Goal: Information Seeking & Learning: Learn about a topic

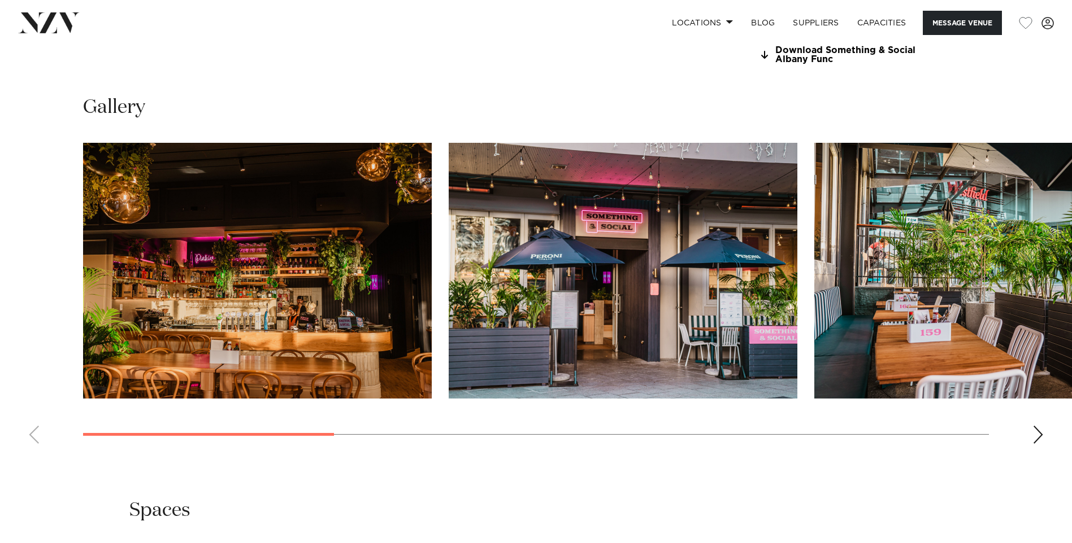
scroll to position [1130, 0]
click at [243, 238] on img "1 / 9" at bounding box center [257, 270] width 349 height 256
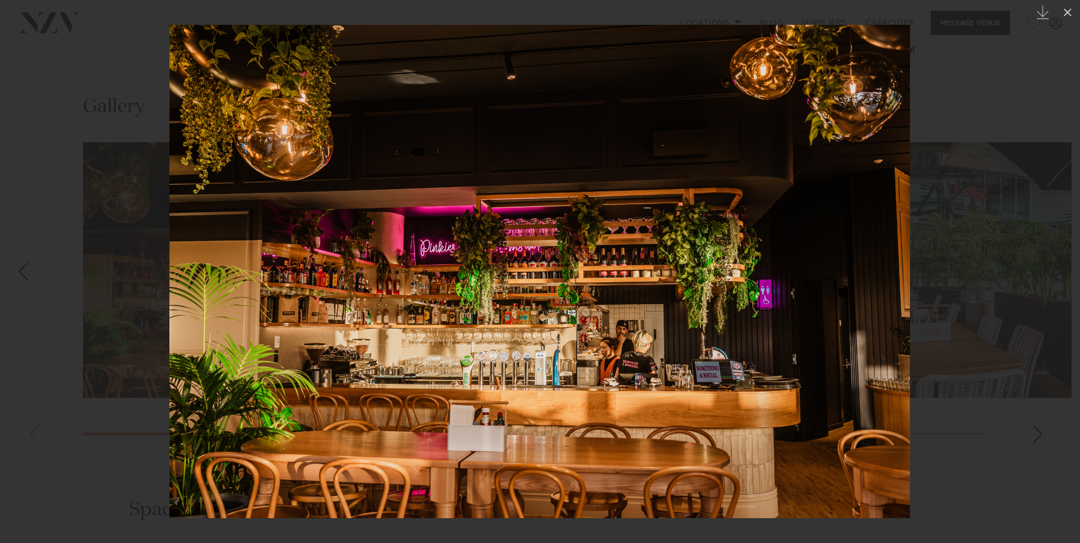
click at [995, 307] on div at bounding box center [540, 271] width 1080 height 543
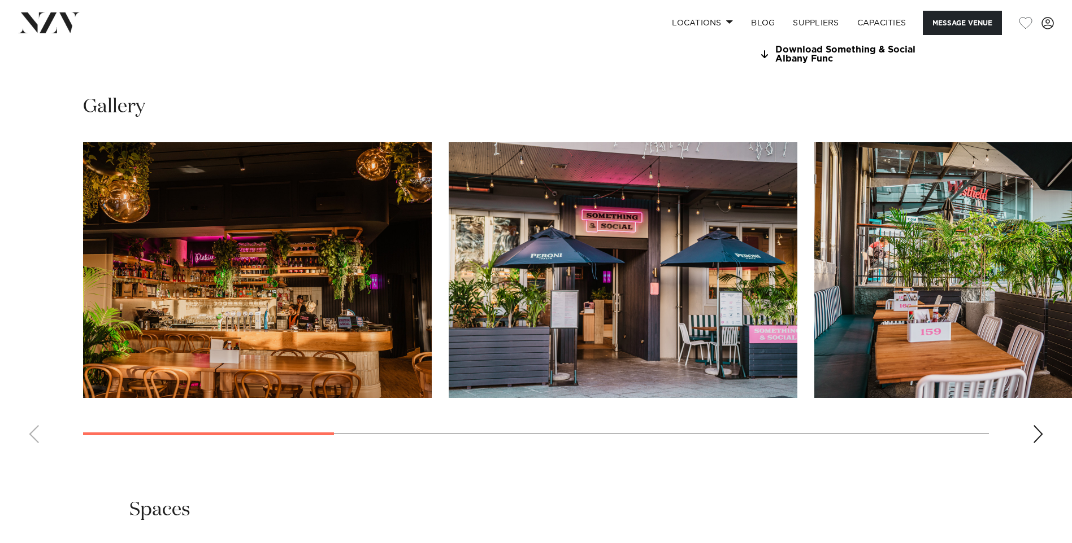
click at [596, 285] on img "2 / 9" at bounding box center [623, 270] width 349 height 256
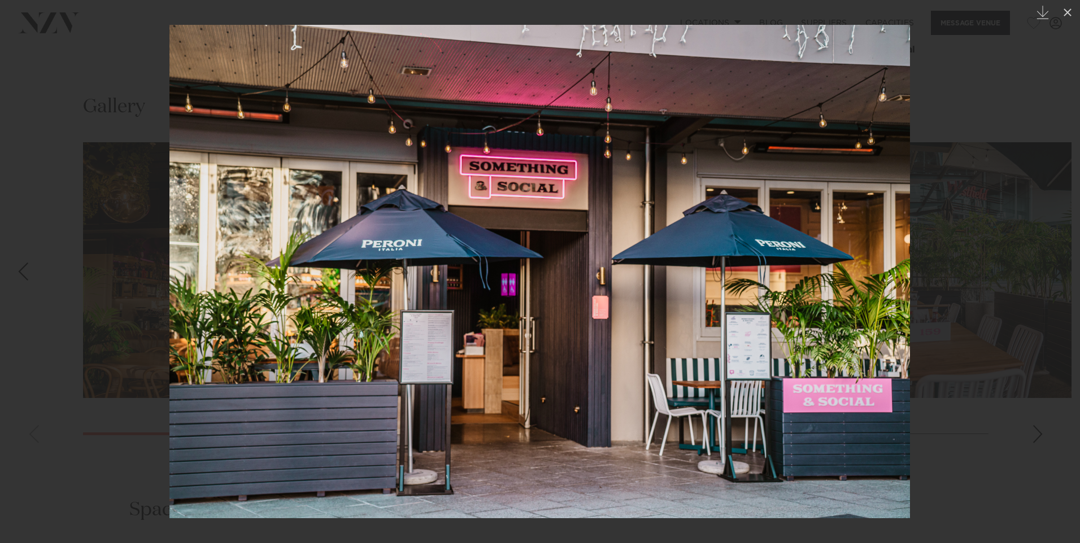
click at [950, 329] on div at bounding box center [540, 271] width 1080 height 543
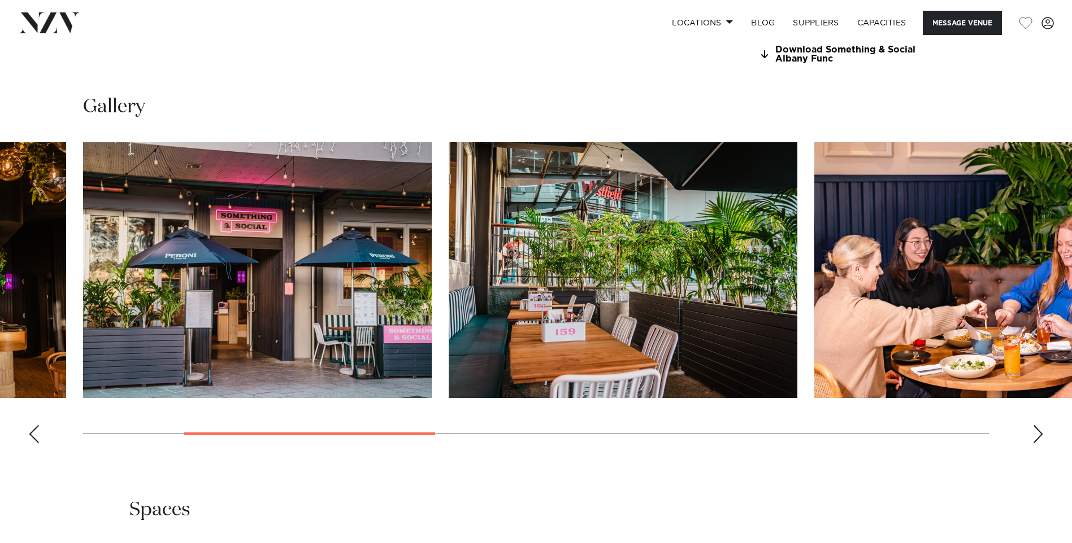
click at [921, 317] on img "4 / 9" at bounding box center [988, 270] width 349 height 256
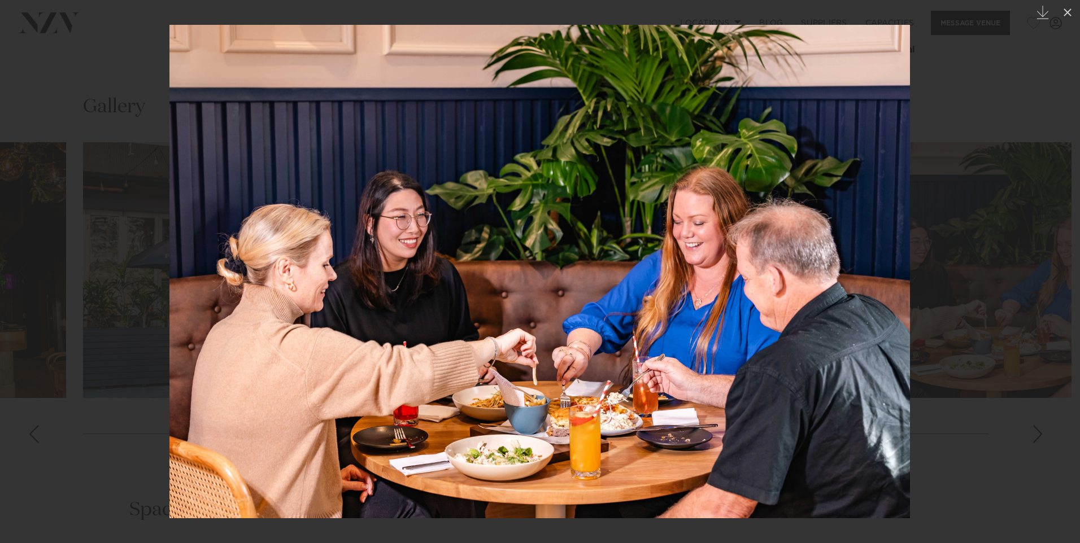
click at [990, 262] on div at bounding box center [540, 271] width 1080 height 543
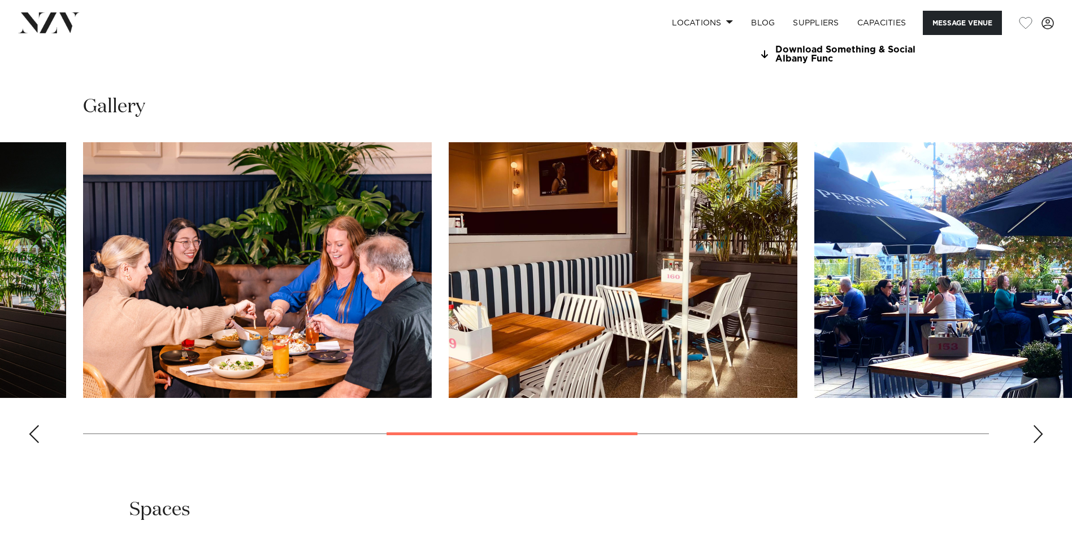
click at [1038, 425] on div "Next slide" at bounding box center [1037, 434] width 11 height 18
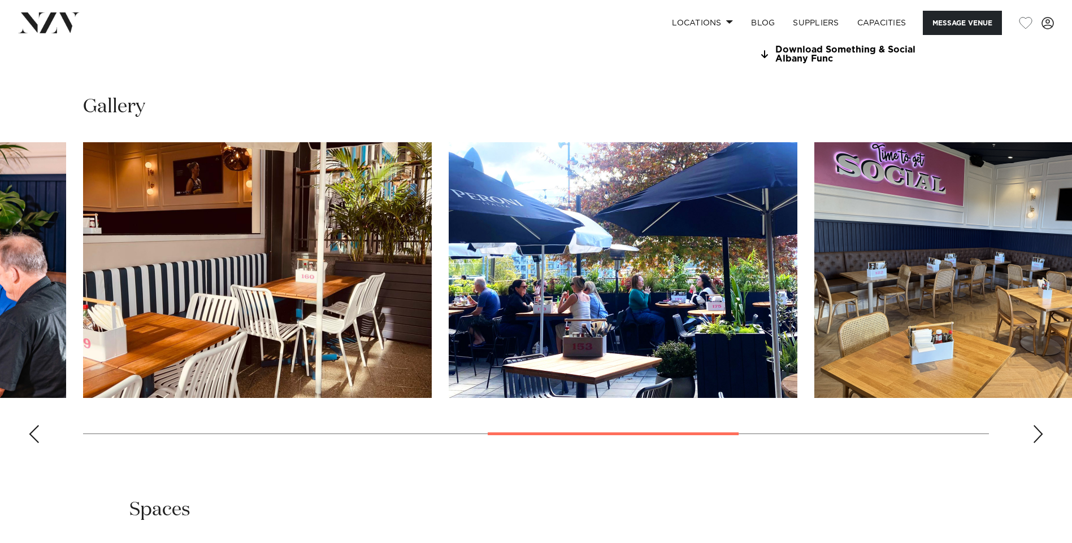
click at [1038, 425] on div "Next slide" at bounding box center [1037, 434] width 11 height 18
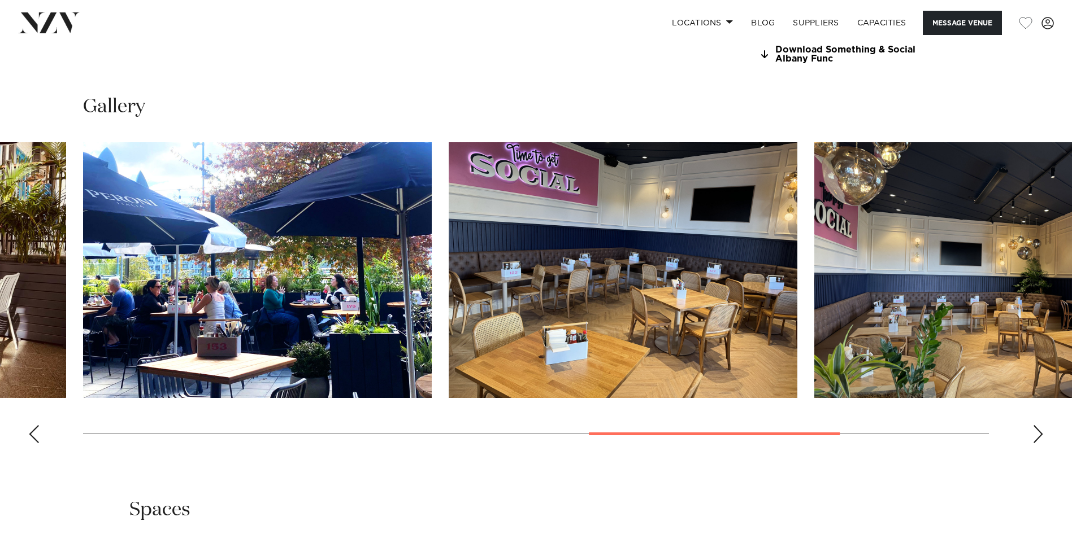
click at [1038, 425] on div "Next slide" at bounding box center [1037, 434] width 11 height 18
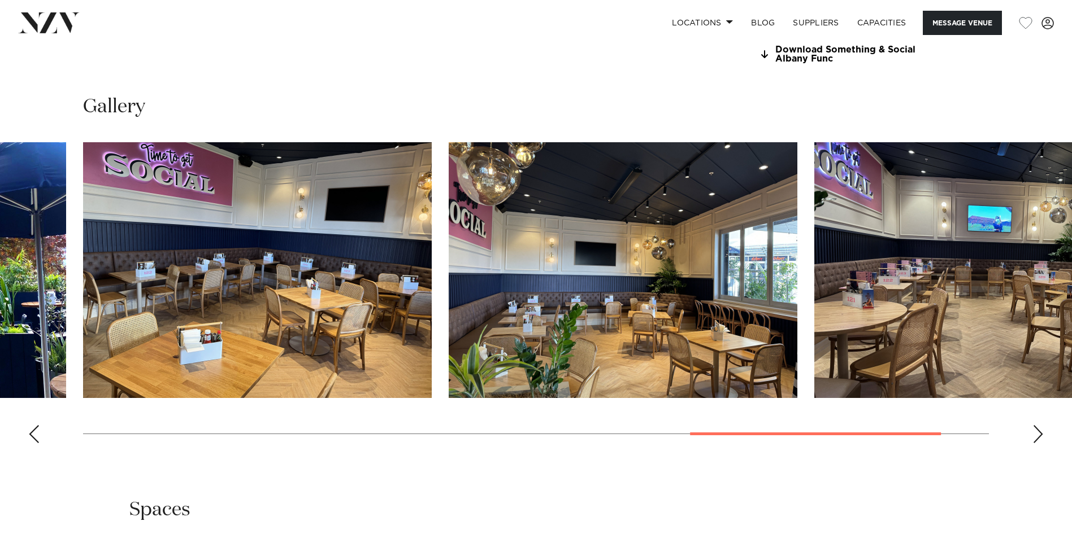
click at [1038, 425] on div "Next slide" at bounding box center [1037, 434] width 11 height 18
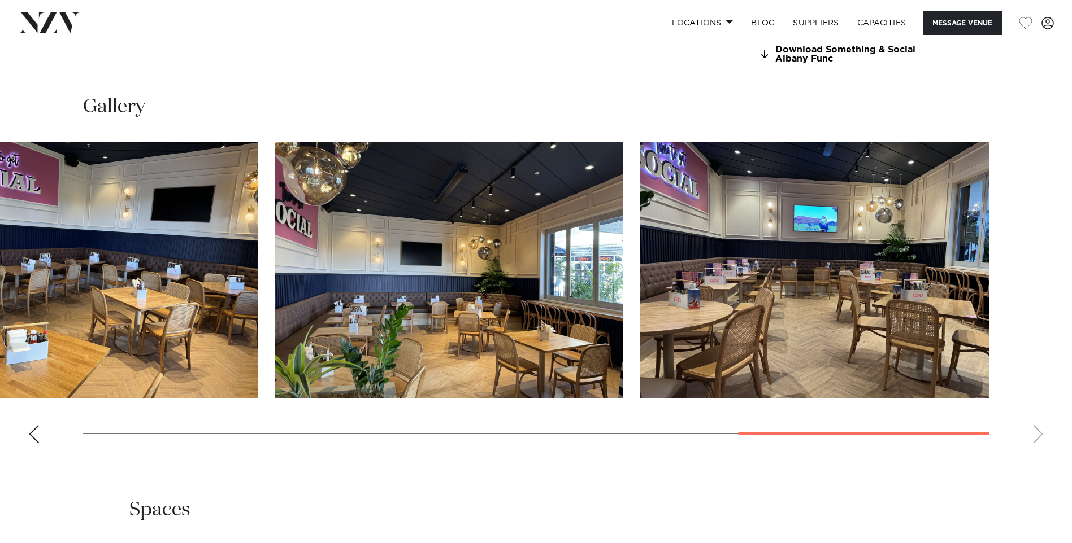
click at [34, 425] on div "Previous slide" at bounding box center [33, 434] width 11 height 18
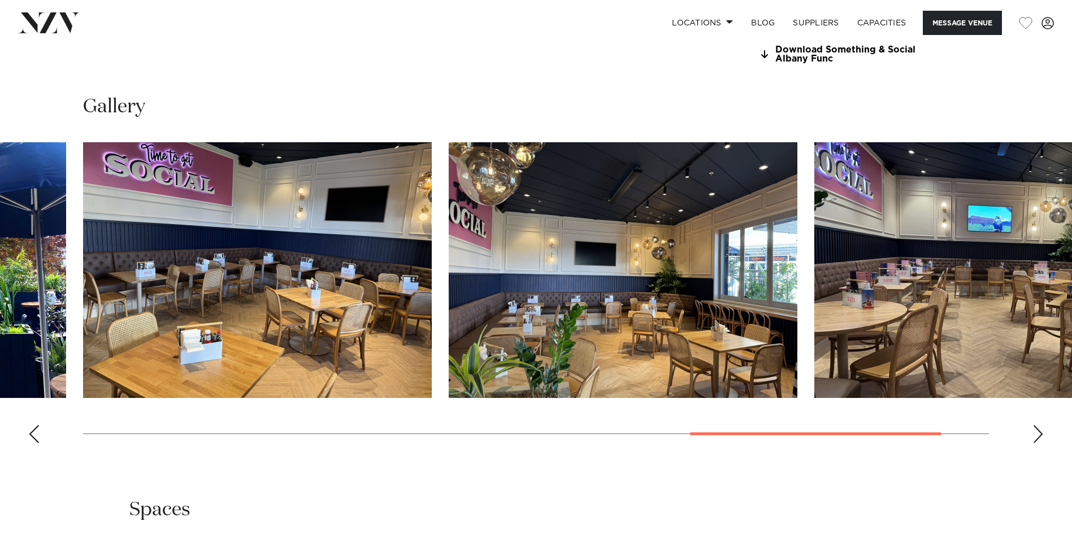
click at [34, 425] on div "Previous slide" at bounding box center [33, 434] width 11 height 18
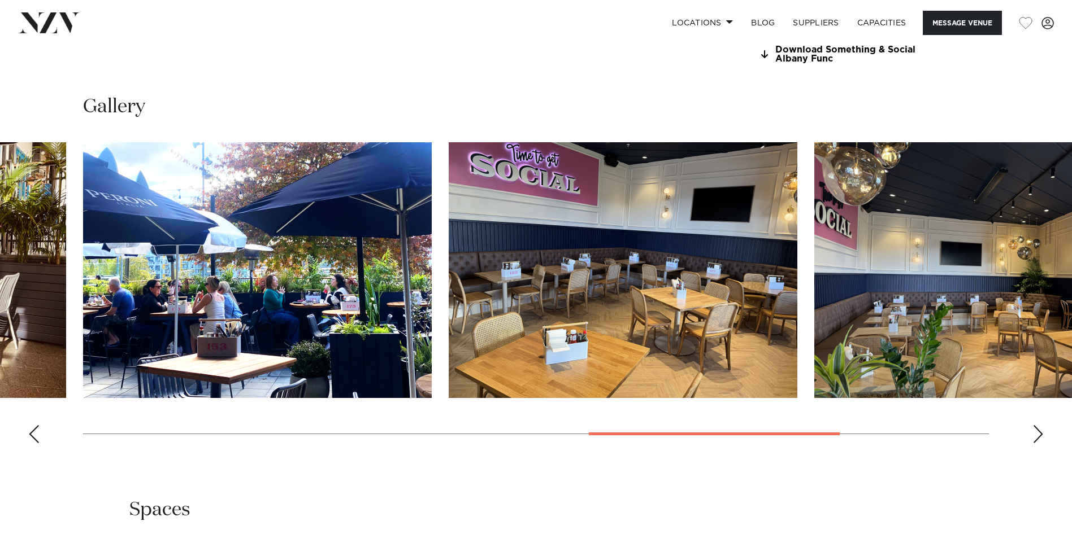
click at [36, 425] on div "Previous slide" at bounding box center [33, 434] width 11 height 18
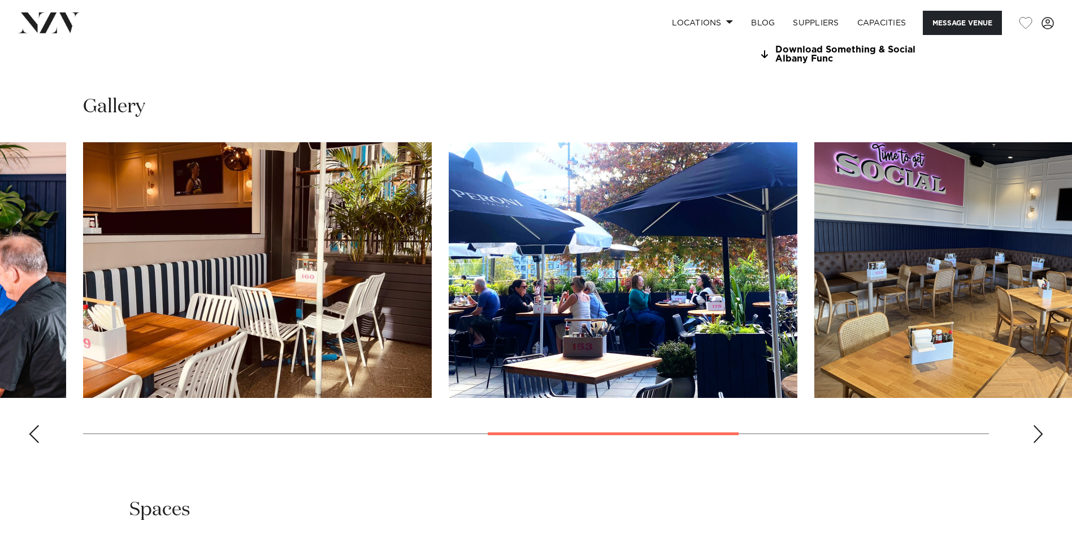
click at [166, 498] on h2 "Spaces" at bounding box center [159, 510] width 61 height 25
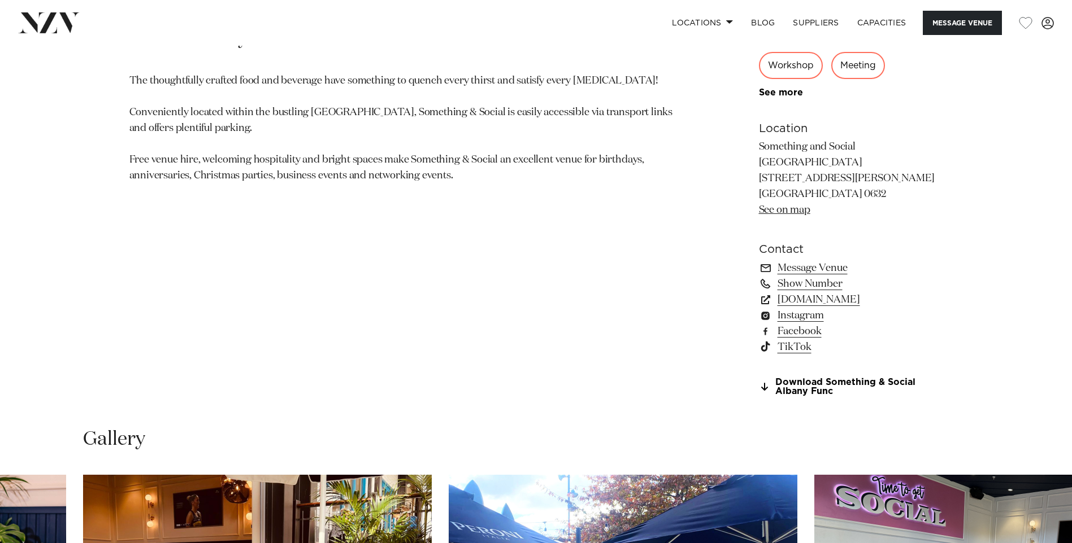
scroll to position [678, 0]
